Goal: Task Accomplishment & Management: Complete application form

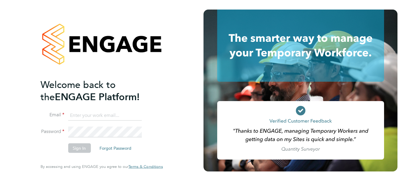
type input "[PERSON_NAME][EMAIL_ADDRESS][PERSON_NAME][DOMAIN_NAME]"
click at [78, 147] on button "Sign In" at bounding box center [79, 148] width 23 height 10
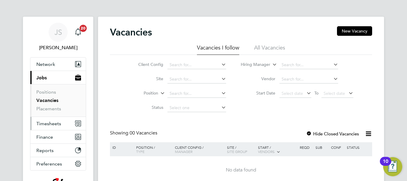
click at [48, 126] on span "Timesheets" at bounding box center [48, 124] width 25 height 6
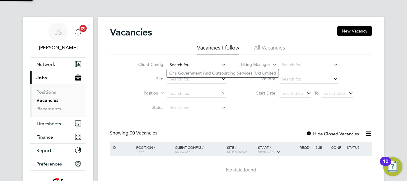
click at [209, 63] on input at bounding box center [197, 65] width 59 height 8
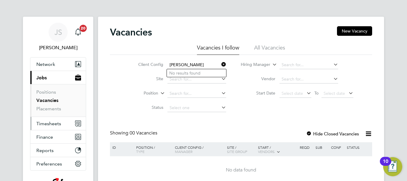
type input "[PERSON_NAME]"
click at [48, 122] on span "Timesheets" at bounding box center [48, 124] width 25 height 6
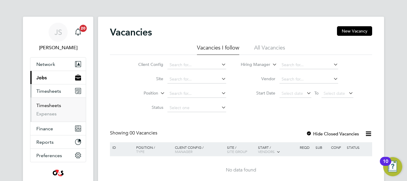
click at [47, 105] on link "Timesheets" at bounding box center [48, 106] width 25 height 6
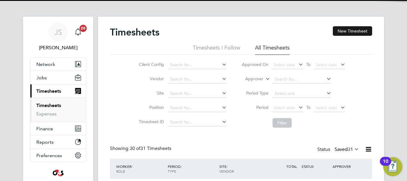
click at [351, 29] on button "New Timesheet" at bounding box center [352, 31] width 39 height 10
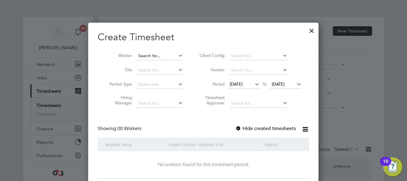
click at [143, 57] on input at bounding box center [159, 56] width 47 height 8
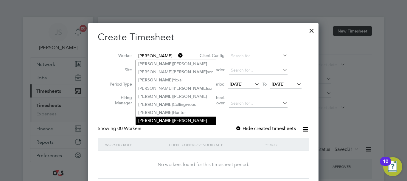
click at [168, 117] on li "[PERSON_NAME]" at bounding box center [176, 121] width 80 height 8
type input "[PERSON_NAME]"
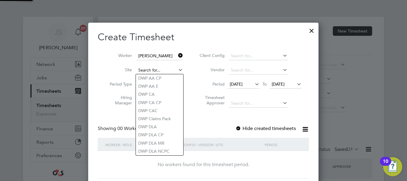
click at [170, 69] on input at bounding box center [159, 70] width 47 height 8
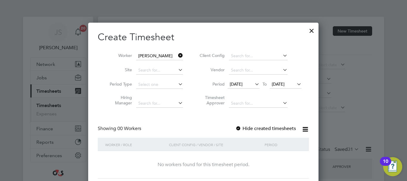
click at [195, 61] on li "Client Config" at bounding box center [250, 56] width 119 height 14
click at [238, 124] on div "Create Timesheet Worker [PERSON_NAME] Site Period Type Hiring Manager Client Co…" at bounding box center [203, 105] width 211 height 148
click at [243, 128] on label "Hide created timesheets" at bounding box center [266, 129] width 61 height 6
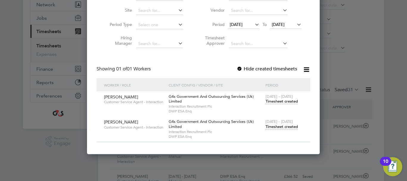
click at [245, 69] on label "Hide created timesheets" at bounding box center [267, 69] width 61 height 6
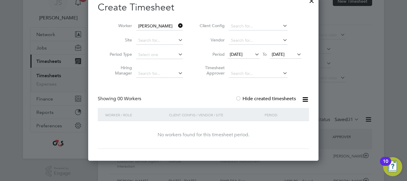
click at [254, 53] on icon at bounding box center [254, 54] width 0 height 8
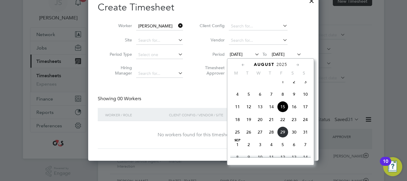
click at [238, 138] on span "25" at bounding box center [237, 131] width 11 height 11
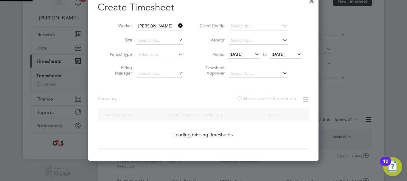
scroll to position [166, 231]
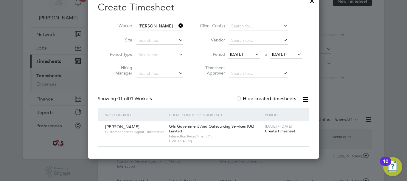
click at [280, 133] on span "Create timesheet" at bounding box center [280, 131] width 30 height 5
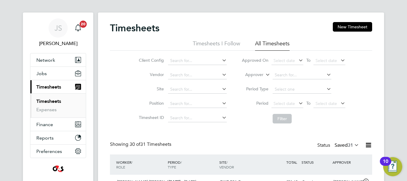
scroll to position [15, 52]
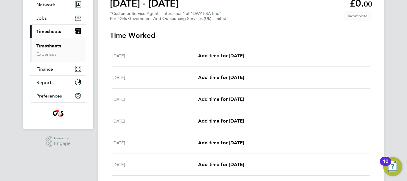
click at [236, 56] on span "Add time for [DATE]" at bounding box center [221, 56] width 46 height 6
select select "30"
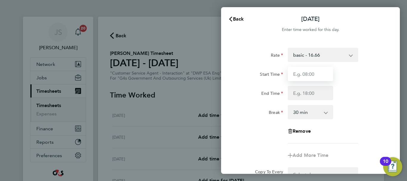
click at [324, 76] on input "Start Time" at bounding box center [310, 74] width 45 height 14
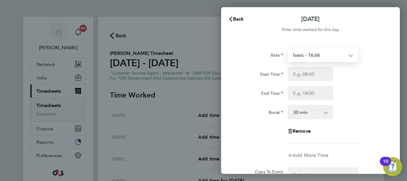
click at [343, 54] on select "basic - 16.66 Annual Leave System Issue Not Paid x1.5 - 24.73 Bank Holiday Syst…" at bounding box center [320, 54] width 62 height 13
select select "30"
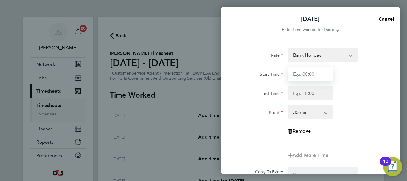
click at [311, 75] on input "Start Time" at bounding box center [310, 74] width 45 height 14
type input "09:00"
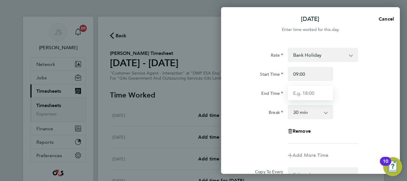
click at [311, 91] on input "End Time" at bounding box center [310, 93] width 45 height 14
type input "17:00"
click at [358, 115] on div "Break 0 min 15 min 30 min 45 min 60 min 75 min 90 min" at bounding box center [311, 112] width 150 height 14
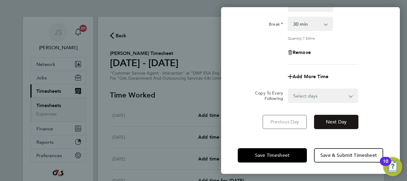
click at [340, 118] on button "Next Day" at bounding box center [336, 122] width 44 height 14
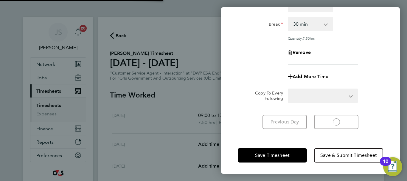
select select "30"
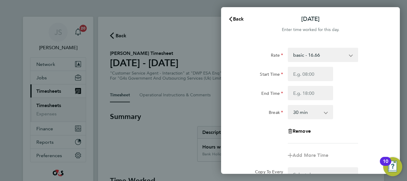
click at [356, 54] on app-icon-cross-button at bounding box center [354, 54] width 7 height 13
click at [352, 54] on app-icon-cross-button at bounding box center [354, 54] width 7 height 13
click at [350, 55] on select "basic - 16.66 Annual Leave System Issue Not Paid x1.5 - 24.73 Bank Holiday Syst…" at bounding box center [320, 54] width 62 height 13
select select "30"
click at [318, 74] on input "Start Time" at bounding box center [310, 74] width 45 height 14
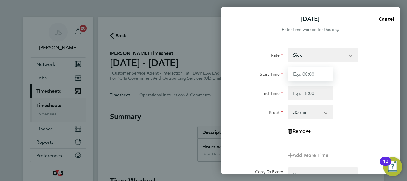
type input "09:00"
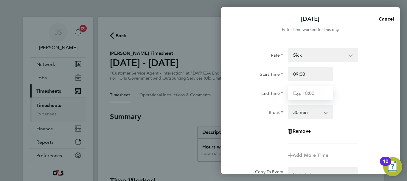
click at [320, 91] on input "End Time" at bounding box center [310, 93] width 45 height 14
type input "17:00"
click at [354, 92] on div "End Time 17:00" at bounding box center [311, 93] width 150 height 14
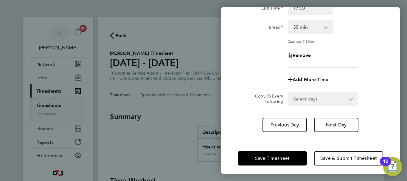
scroll to position [88, 0]
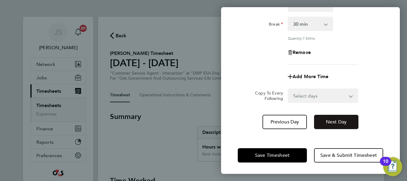
click at [343, 120] on span "Next Day" at bounding box center [336, 122] width 21 height 6
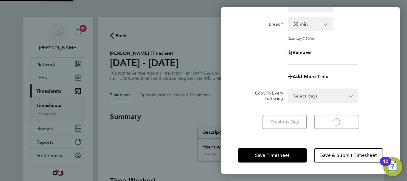
scroll to position [79, 0]
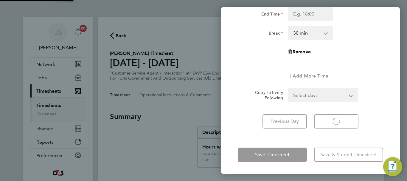
select select "30"
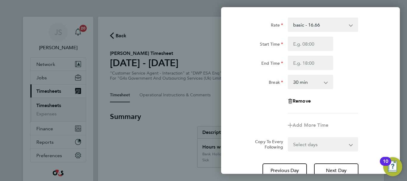
scroll to position [20, 0]
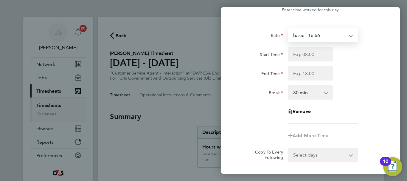
click at [338, 32] on select "basic - 16.66 Annual Leave System Issue Not Paid x1.5 - 24.73 Bank Holiday Syst…" at bounding box center [320, 35] width 62 height 13
select select "30"
click at [370, 85] on div "Rate Sick basic - 16.66 Annual Leave System Issue Not Paid x1.5 - 24.73 Bank Ho…" at bounding box center [311, 76] width 146 height 96
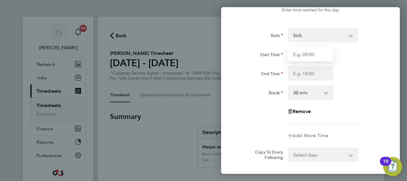
click at [318, 56] on input "Start Time" at bounding box center [310, 54] width 45 height 14
type input "09:00"
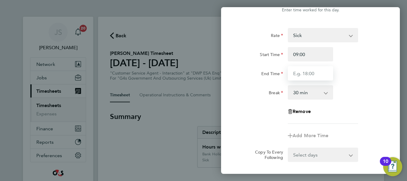
click at [310, 78] on input "End Time" at bounding box center [310, 73] width 45 height 14
type input "17:00"
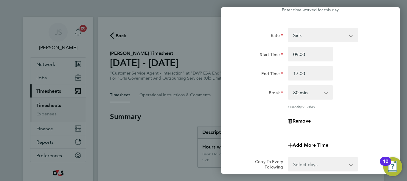
click at [346, 103] on div "Rate Sick basic - 16.66 Annual Leave System Issue Not Paid x1.5 - 24.73 Bank Ho…" at bounding box center [311, 80] width 146 height 105
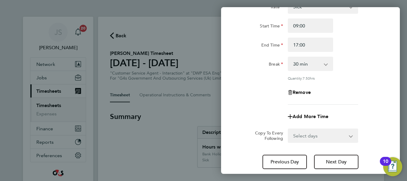
scroll to position [88, 0]
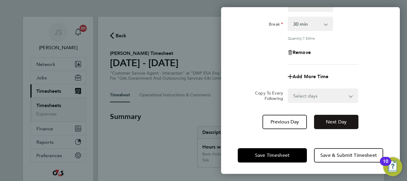
click at [335, 122] on span "Next Day" at bounding box center [336, 122] width 21 height 6
select select "30"
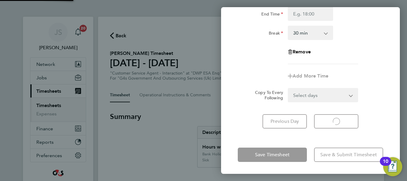
scroll to position [79, 0]
select select "30"
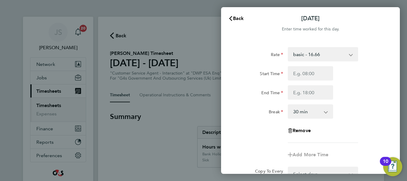
scroll to position [0, 0]
click at [320, 74] on input "Start Time" at bounding box center [310, 74] width 45 height 14
click at [344, 54] on select "basic - 16.66 Annual Leave System Issue Not Paid x1.5 - 24.73 Bank Holiday Syst…" at bounding box center [320, 54] width 62 height 13
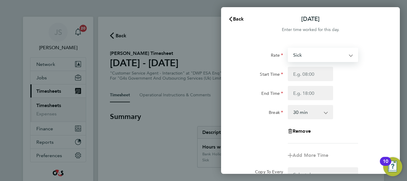
select select "30"
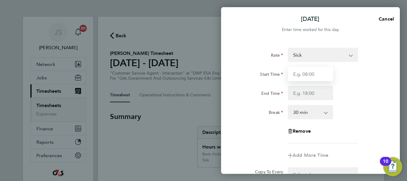
click at [308, 77] on input "Start Time" at bounding box center [310, 74] width 45 height 14
type input "09:00"
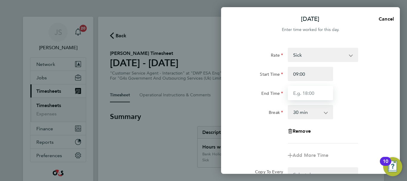
click at [307, 94] on input "End Time" at bounding box center [310, 93] width 45 height 14
type input "17:00"
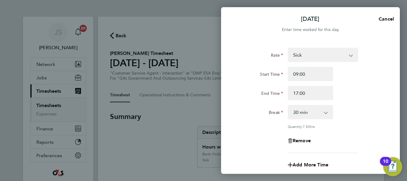
click at [365, 95] on div "End Time 17:00" at bounding box center [311, 93] width 150 height 14
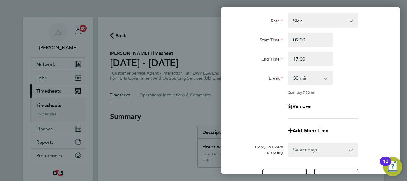
scroll to position [88, 0]
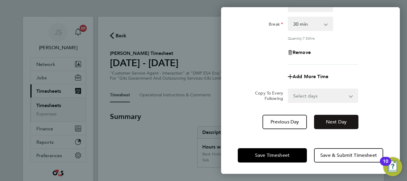
click at [343, 123] on span "Next Day" at bounding box center [336, 122] width 21 height 6
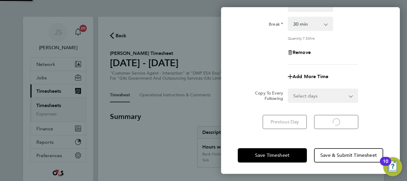
select select "30"
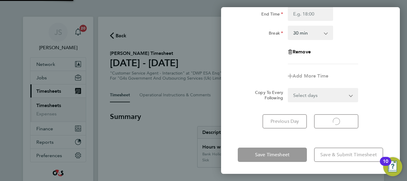
scroll to position [79, 0]
select select "30"
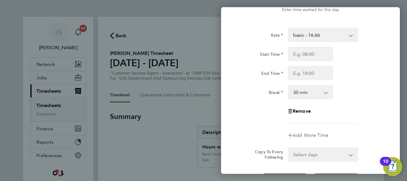
scroll to position [20, 0]
click at [347, 34] on select "basic - 16.66 Annual Leave System Issue Not Paid x1.5 - 24.73 Bank Holiday Syst…" at bounding box center [320, 35] width 62 height 13
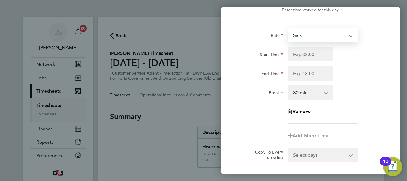
select select "30"
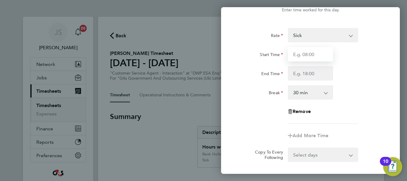
click at [319, 56] on input "Start Time" at bounding box center [310, 54] width 45 height 14
type input "09:00"
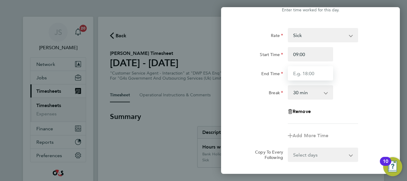
click at [318, 74] on input "End Time" at bounding box center [310, 73] width 45 height 14
type input "17:00"
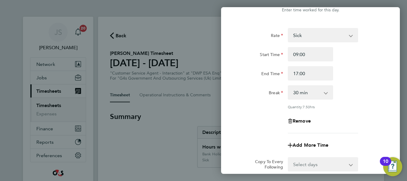
click at [363, 83] on div "Rate Sick basic - 16.66 Annual Leave System Issue Not Paid x1.5 - 24.73 Bank Ho…" at bounding box center [311, 80] width 146 height 105
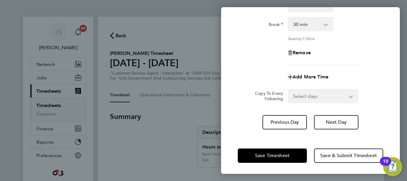
scroll to position [88, 0]
click at [289, 155] on span "Save Timesheet" at bounding box center [272, 155] width 35 height 6
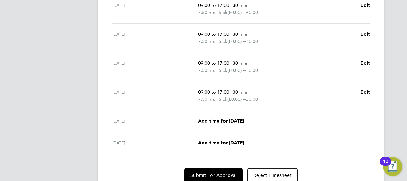
scroll to position [239, 0]
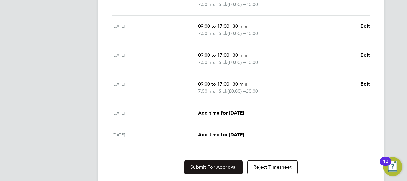
click at [210, 167] on span "Submit For Approval" at bounding box center [214, 167] width 46 height 6
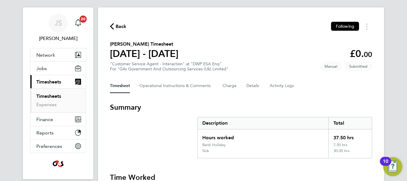
scroll to position [0, 0]
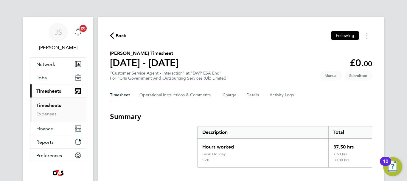
click at [120, 36] on span "Back" at bounding box center [121, 35] width 11 height 7
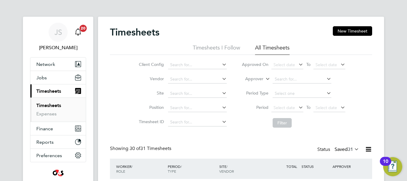
click at [79, 32] on icon "Main navigation" at bounding box center [78, 31] width 7 height 7
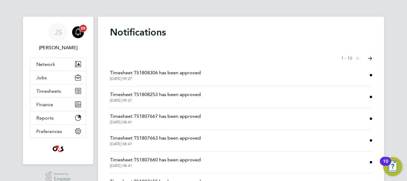
click at [76, 34] on icon "Main navigation" at bounding box center [78, 31] width 6 height 6
